Goal: Check status: Check status

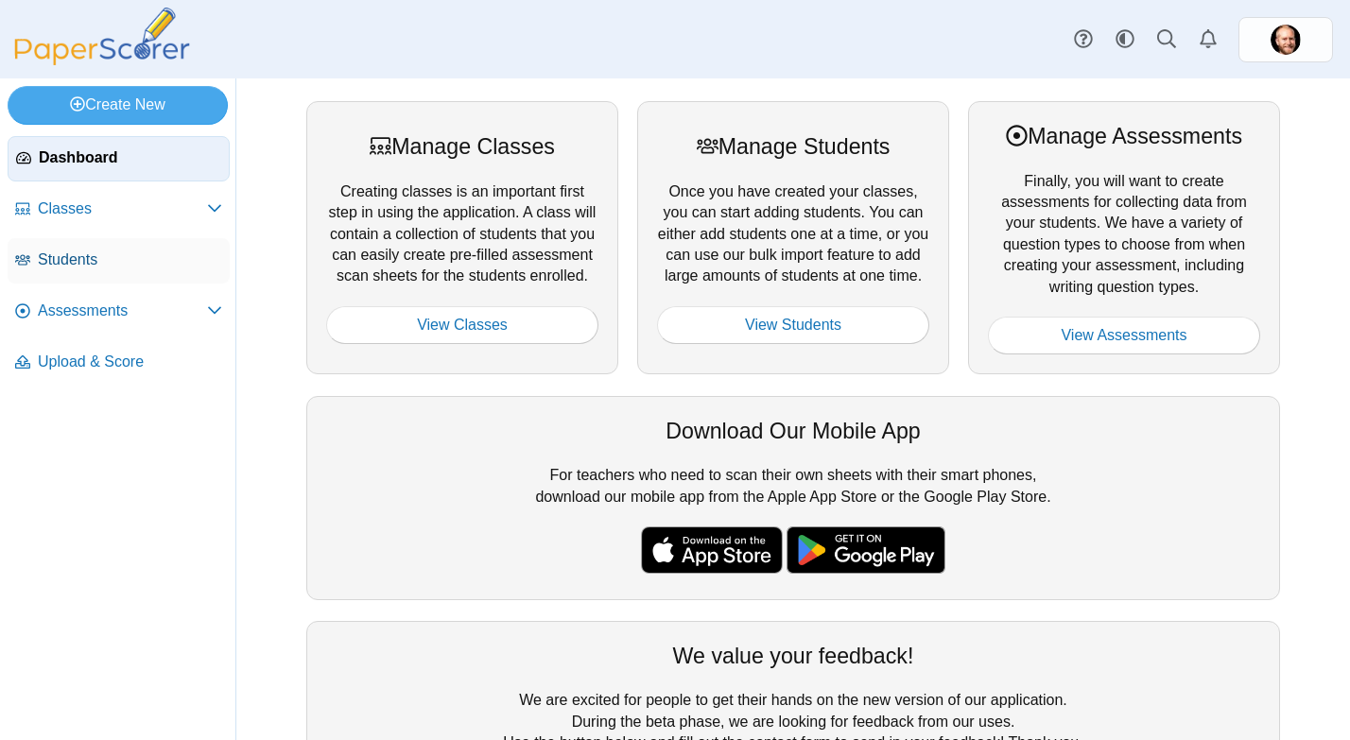
click at [111, 261] on span "Students" at bounding box center [130, 260] width 184 height 21
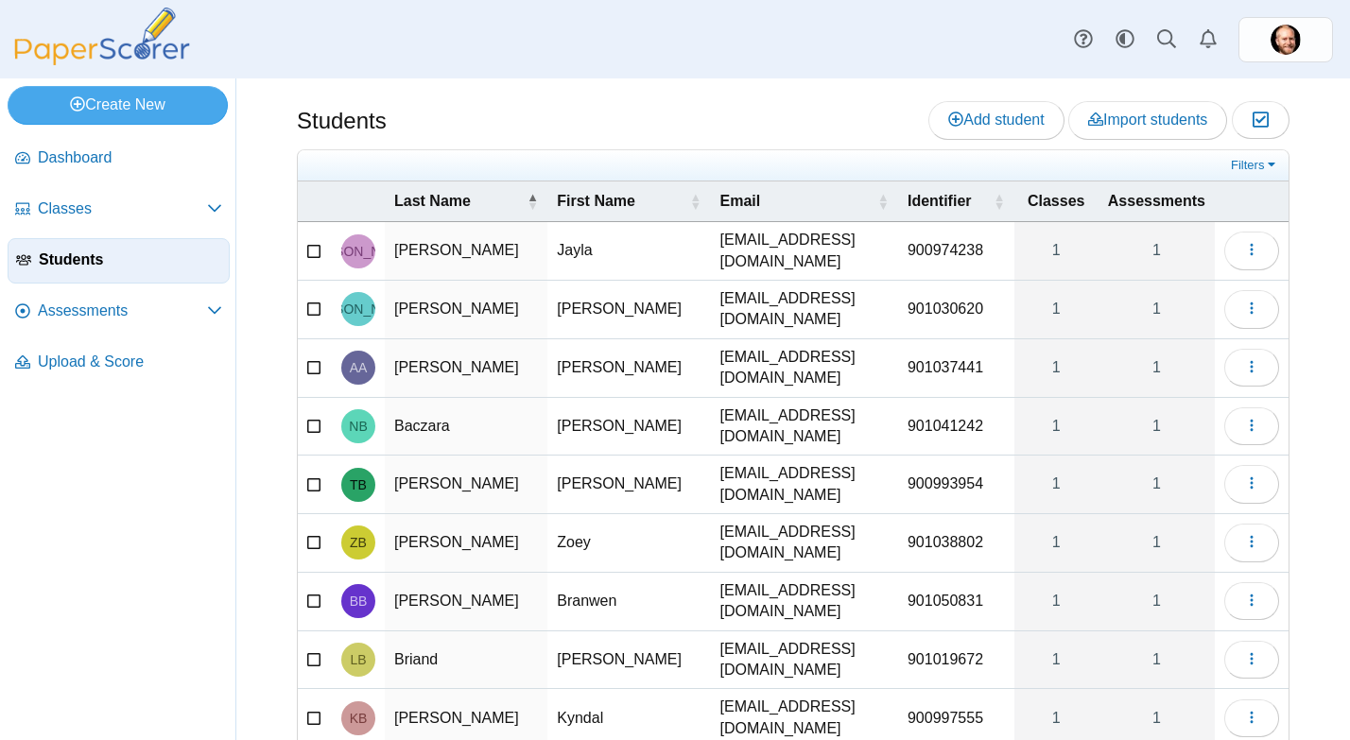
click at [624, 116] on div "Students Add student Import students Moderation 0" at bounding box center [793, 122] width 993 height 43
click at [651, 122] on div "Students Add student Import students Moderation 0" at bounding box center [793, 122] width 993 height 43
click at [617, 115] on div "Students Add student Import students Moderation 0" at bounding box center [793, 122] width 993 height 43
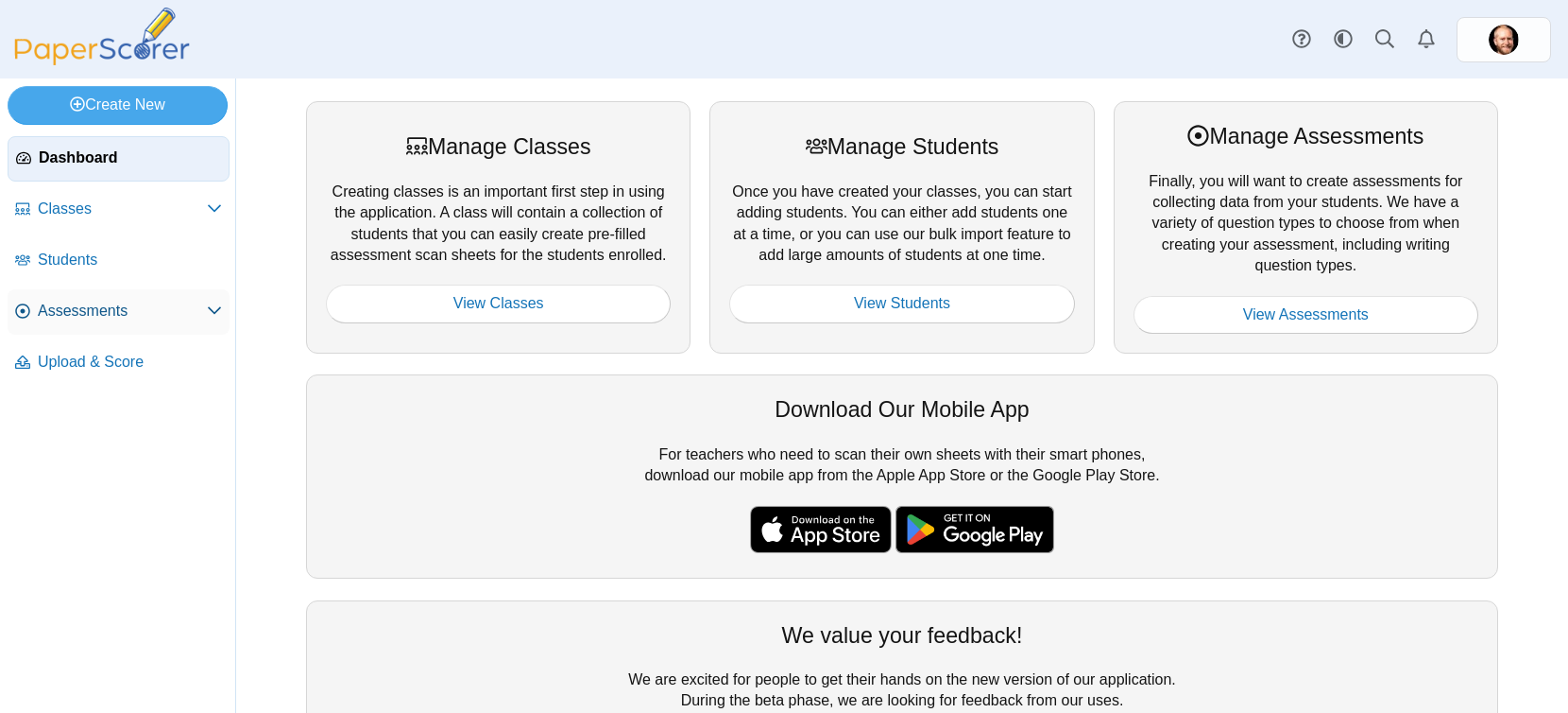
click at [123, 314] on span "Assessments" at bounding box center [122, 311] width 169 height 21
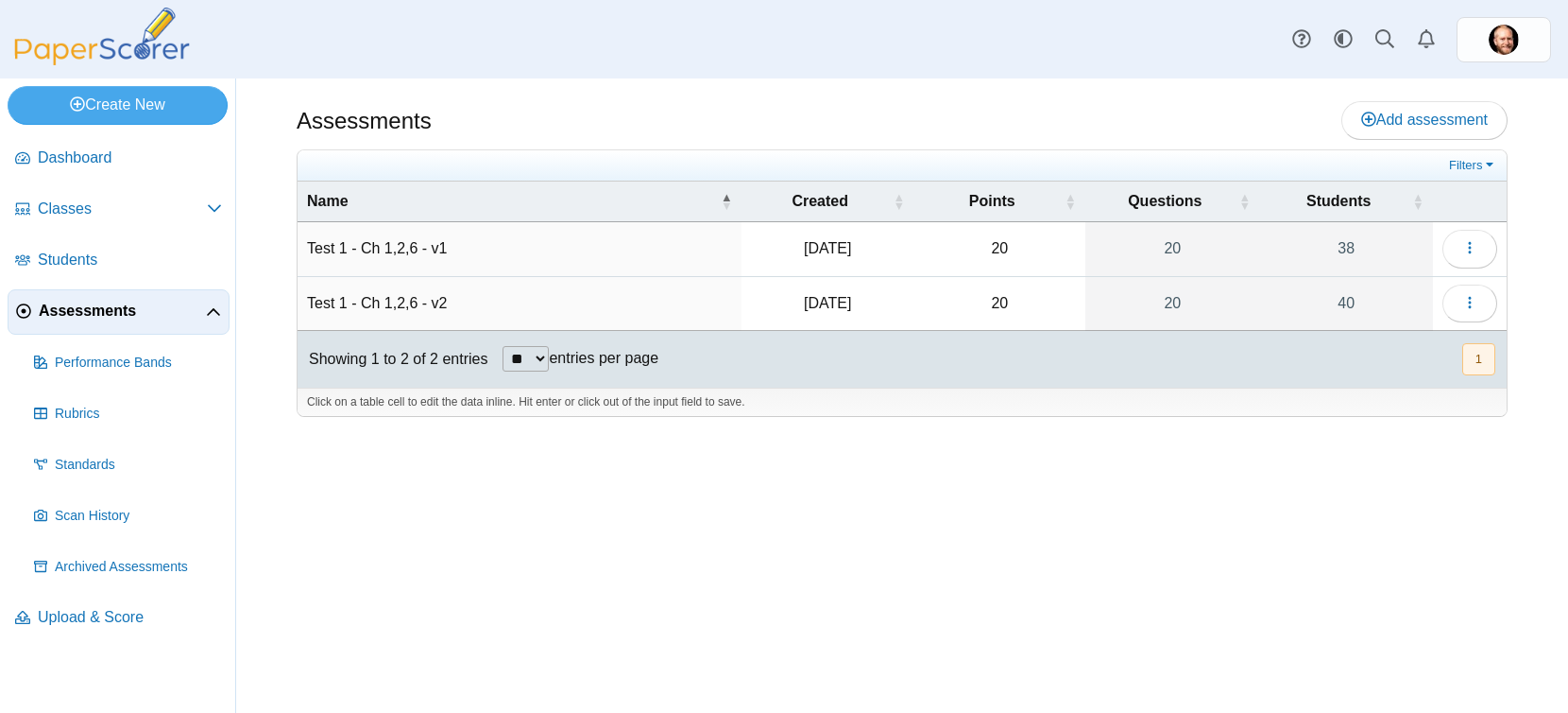
click at [484, 252] on td "Test 1 - Ch 1,2,6 - v1" at bounding box center [520, 249] width 444 height 54
click at [1354, 247] on link "38" at bounding box center [1345, 248] width 173 height 53
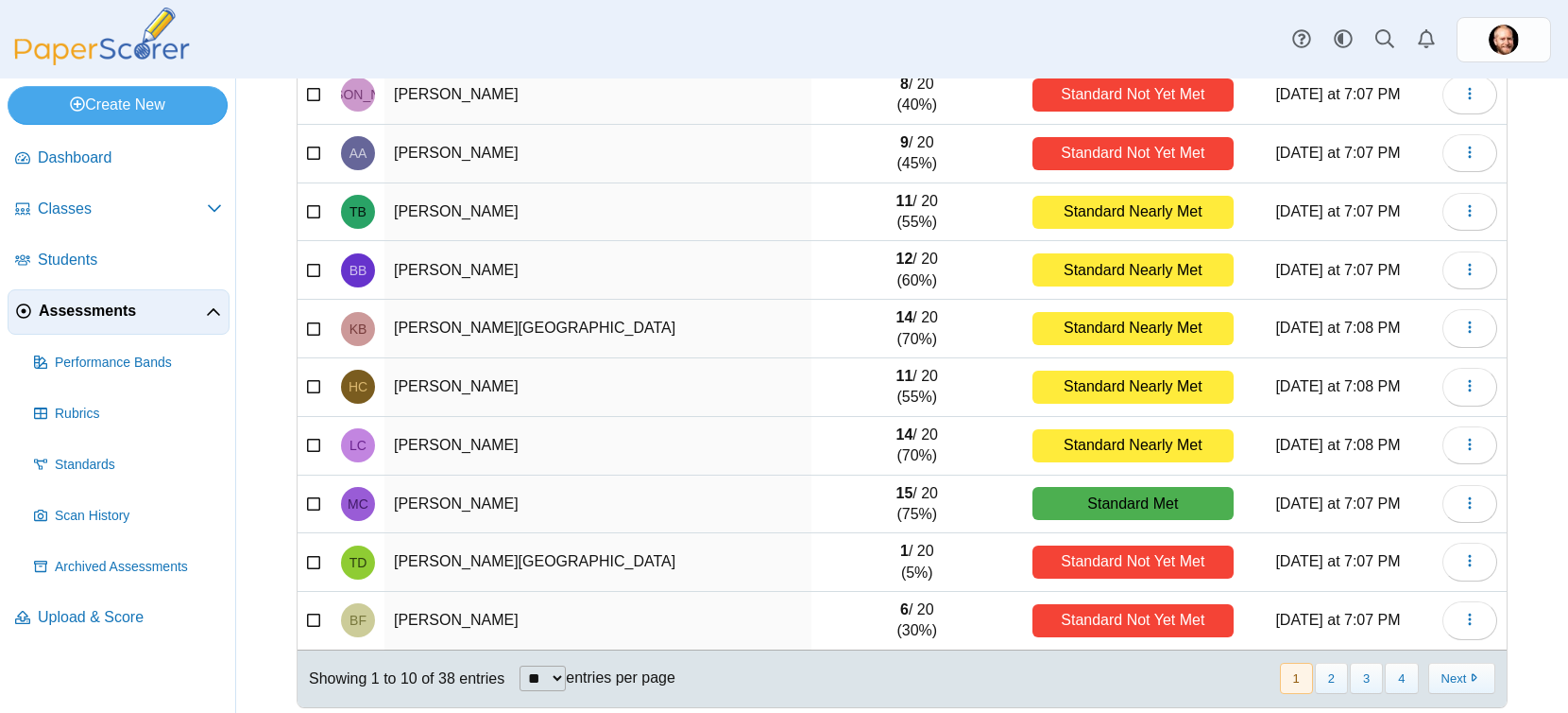
scroll to position [234, 0]
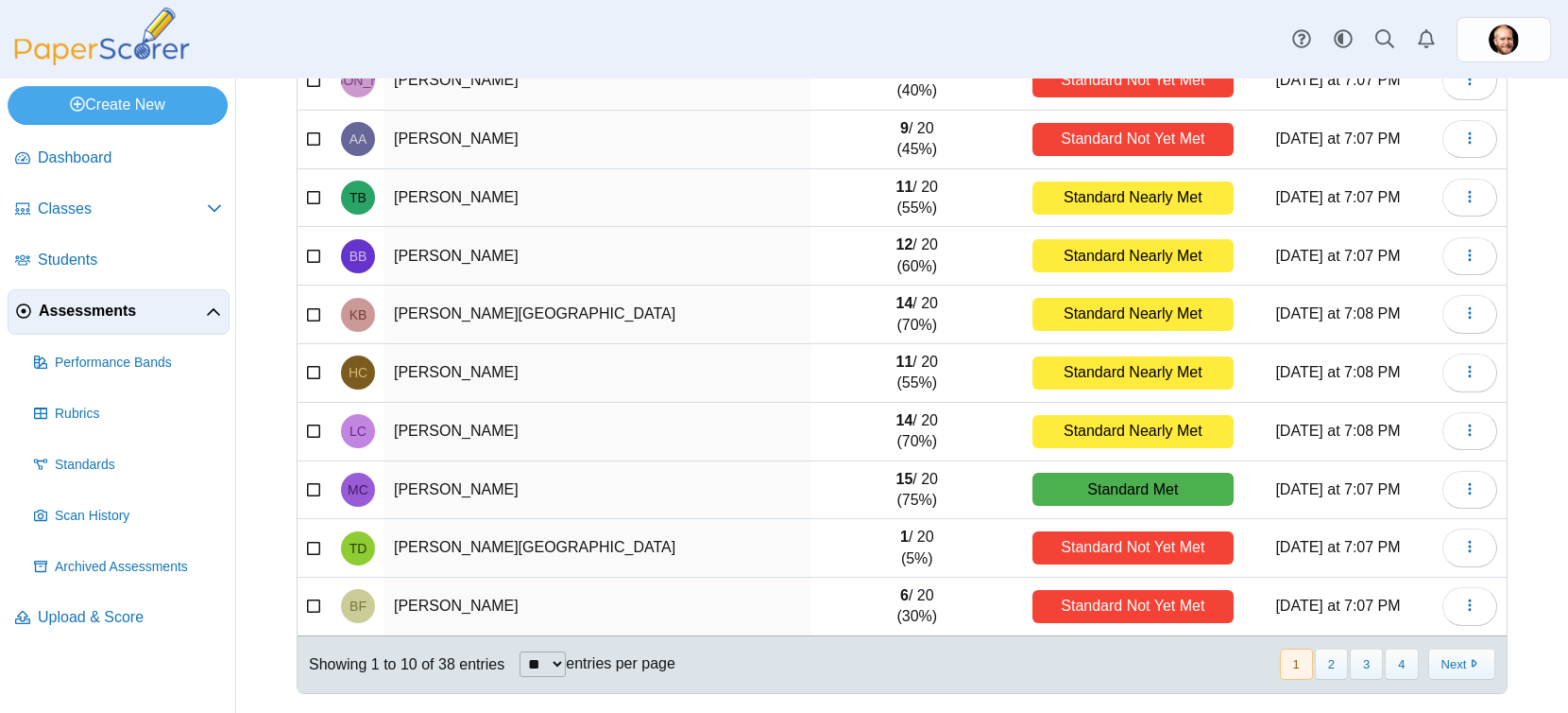
click at [542, 656] on select "** ** ** ***" at bounding box center [543, 664] width 46 height 26
select select "**"
click at [522, 651] on select "** ** ** ***" at bounding box center [543, 664] width 46 height 26
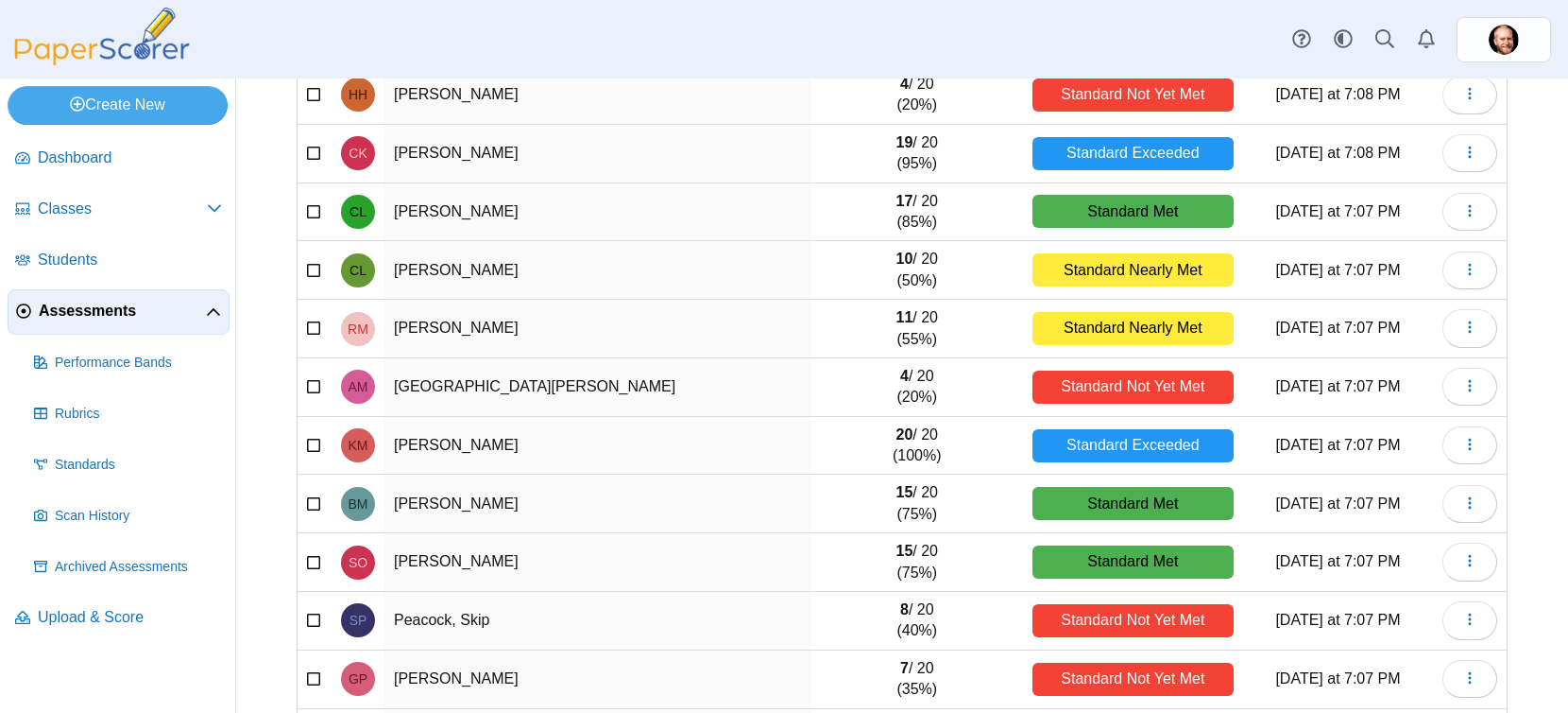
scroll to position [1120, 0]
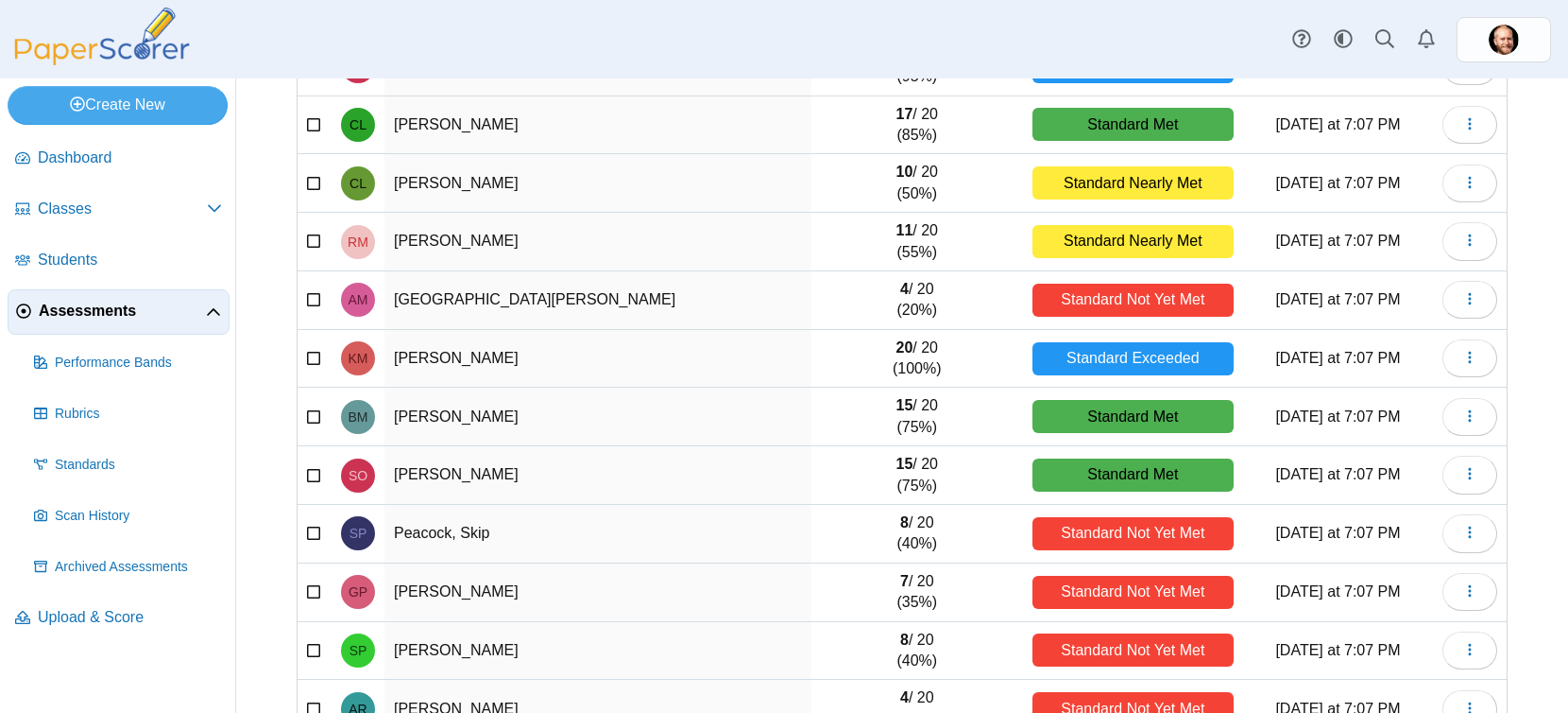
click at [520, 313] on td "[GEOGRAPHIC_DATA][PERSON_NAME]" at bounding box center [598, 300] width 427 height 59
drag, startPoint x: 1072, startPoint y: 311, endPoint x: 989, endPoint y: 309, distance: 83.0
click at [1072, 312] on div "Standard Not Yet Met" at bounding box center [1132, 300] width 201 height 33
click at [897, 327] on td "4 / 20 (20%)" at bounding box center [917, 300] width 212 height 59
click at [470, 310] on td "[GEOGRAPHIC_DATA][PERSON_NAME]" at bounding box center [598, 300] width 427 height 59
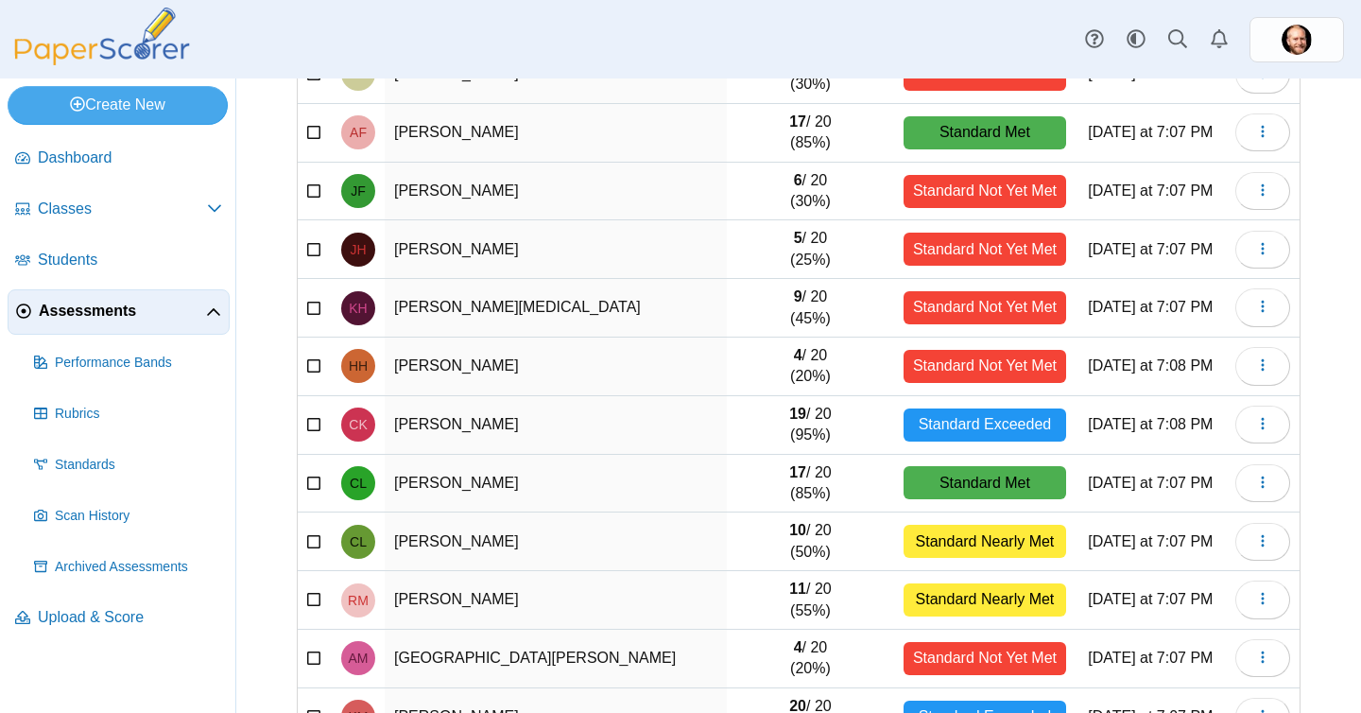
scroll to position [799, 0]
